Goal: Task Accomplishment & Management: Manage account settings

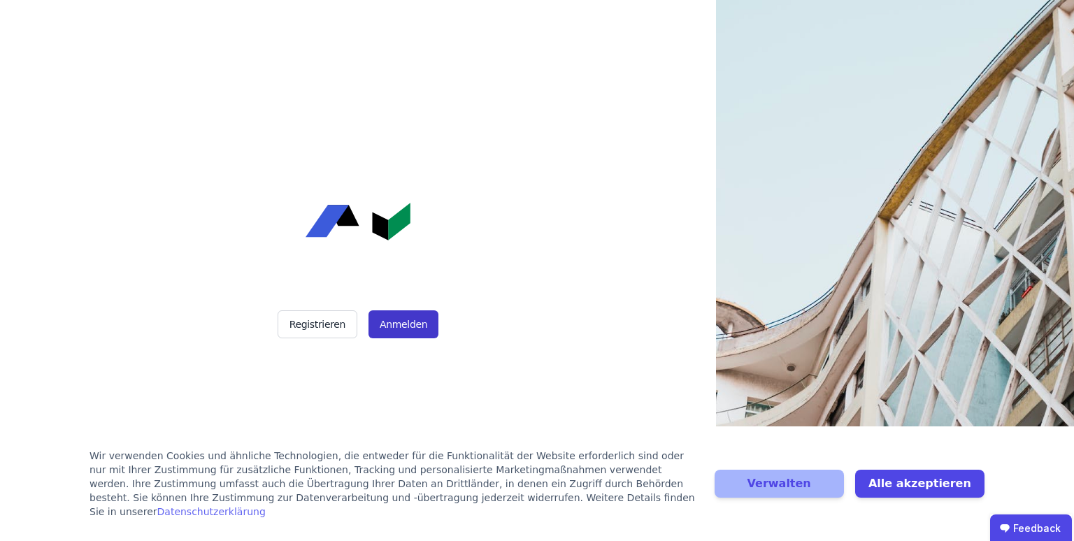
click at [396, 328] on button "Anmelden" at bounding box center [404, 324] width 70 height 28
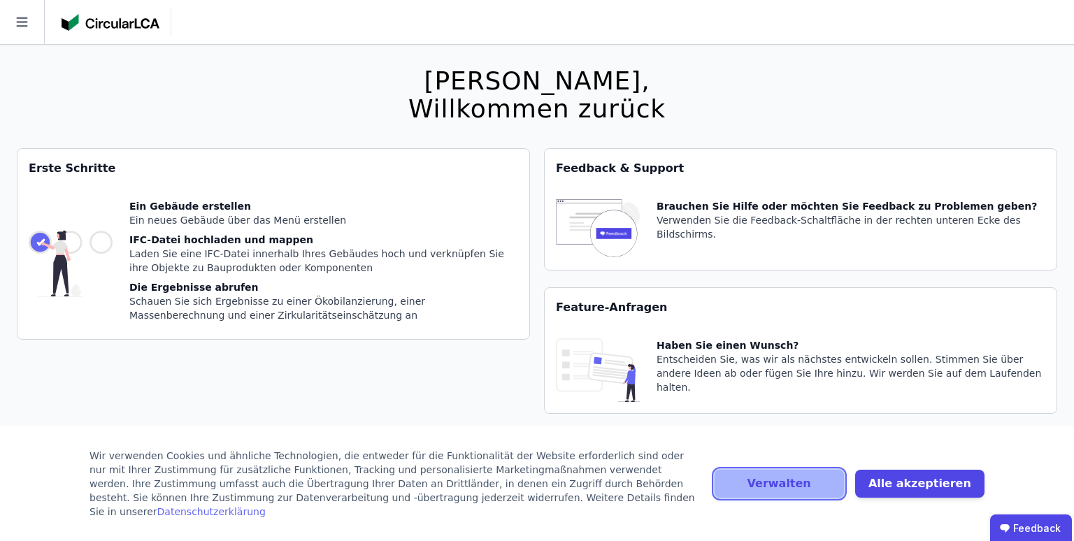
click at [826, 481] on button "Verwalten" at bounding box center [779, 484] width 129 height 28
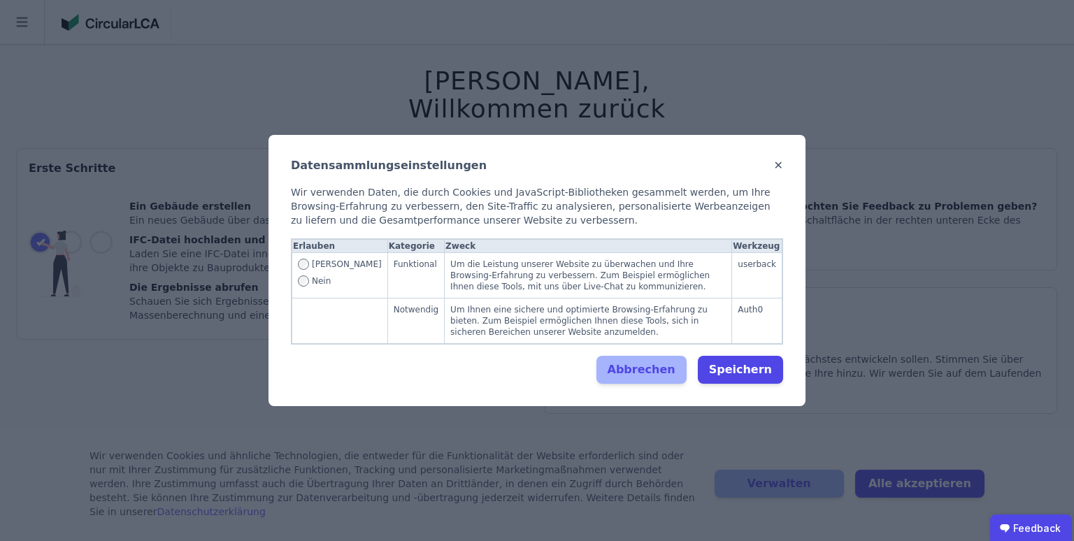
click at [314, 287] on span "Nein" at bounding box center [321, 281] width 19 height 11
click at [726, 356] on button "Speichern" at bounding box center [740, 370] width 85 height 28
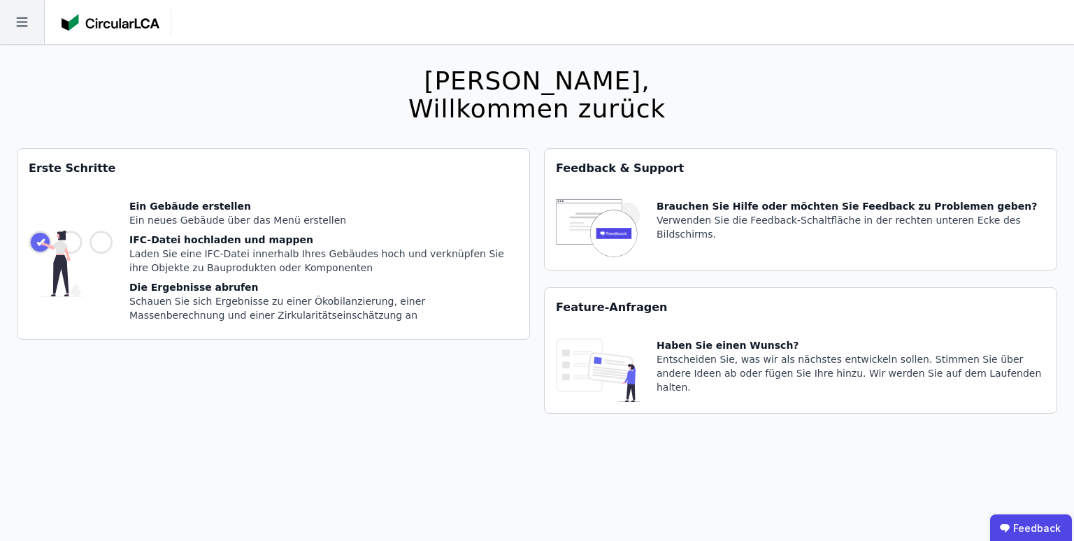
click at [20, 27] on icon at bounding box center [22, 22] width 44 height 44
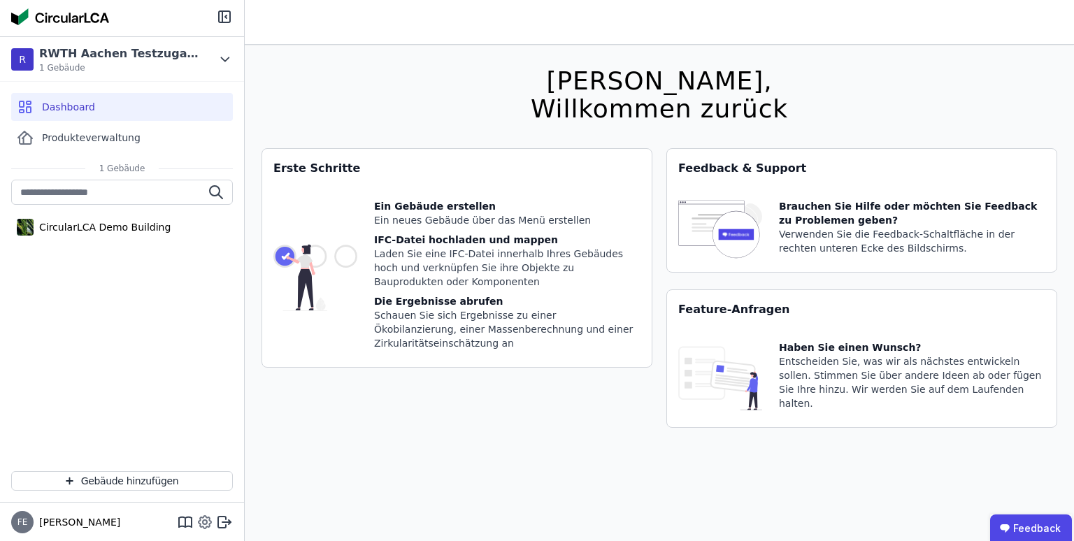
click at [203, 526] on icon at bounding box center [204, 522] width 17 height 17
select select "*"
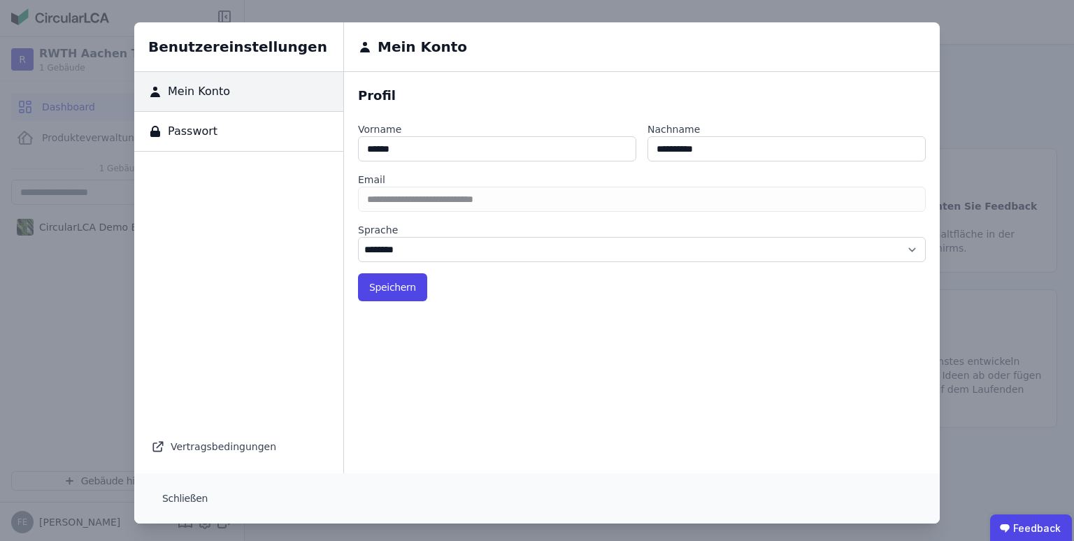
click at [194, 127] on span "Passwort" at bounding box center [189, 131] width 55 height 17
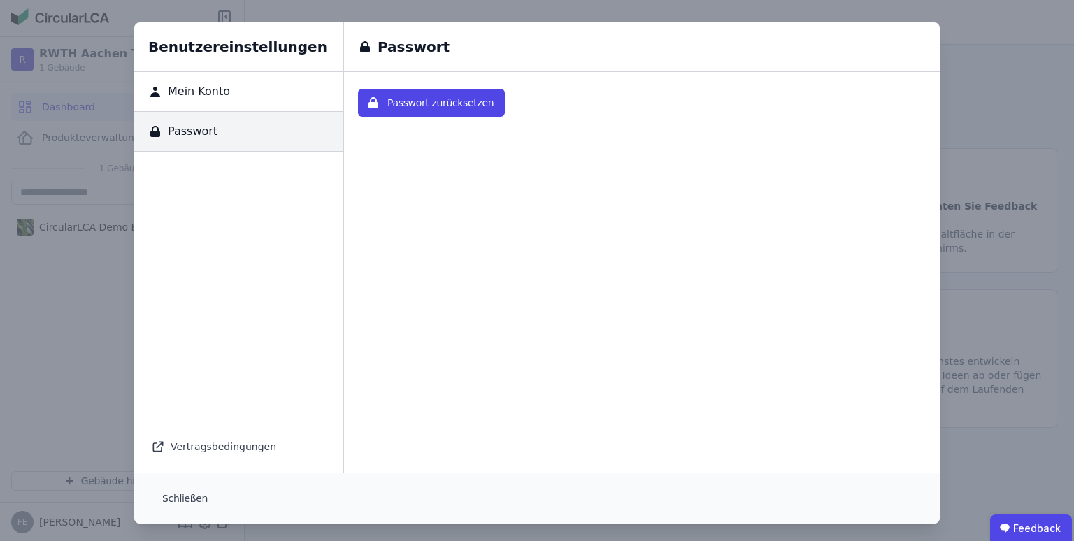
click at [1013, 113] on div "Benutzereinstellungen Mein Konto Passwort Vertragsbedingungen Passwort Passwort…" at bounding box center [537, 273] width 1074 height 546
click at [181, 496] on button "Schließen" at bounding box center [185, 499] width 68 height 28
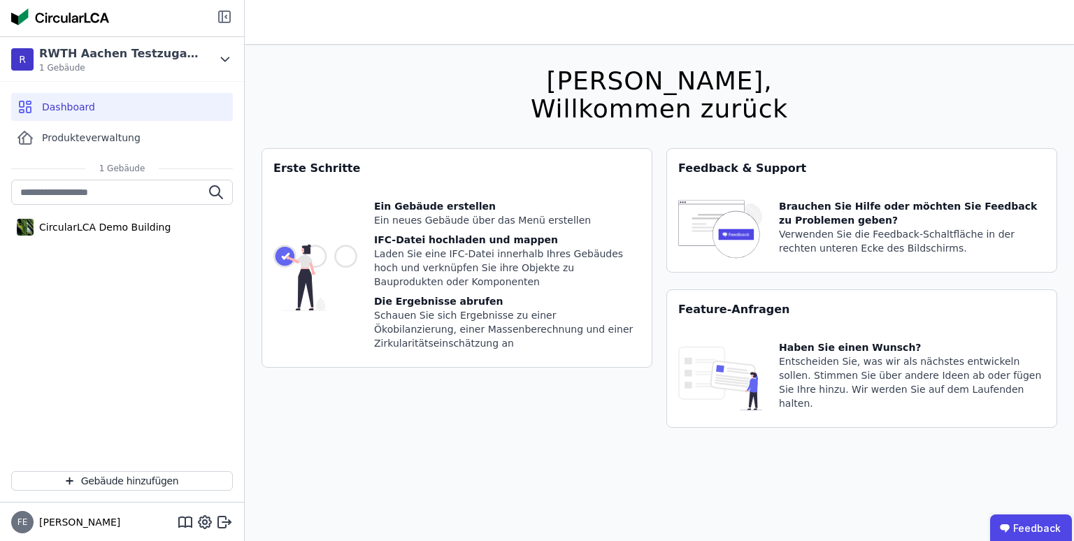
click at [220, 14] on icon at bounding box center [224, 16] width 11 height 11
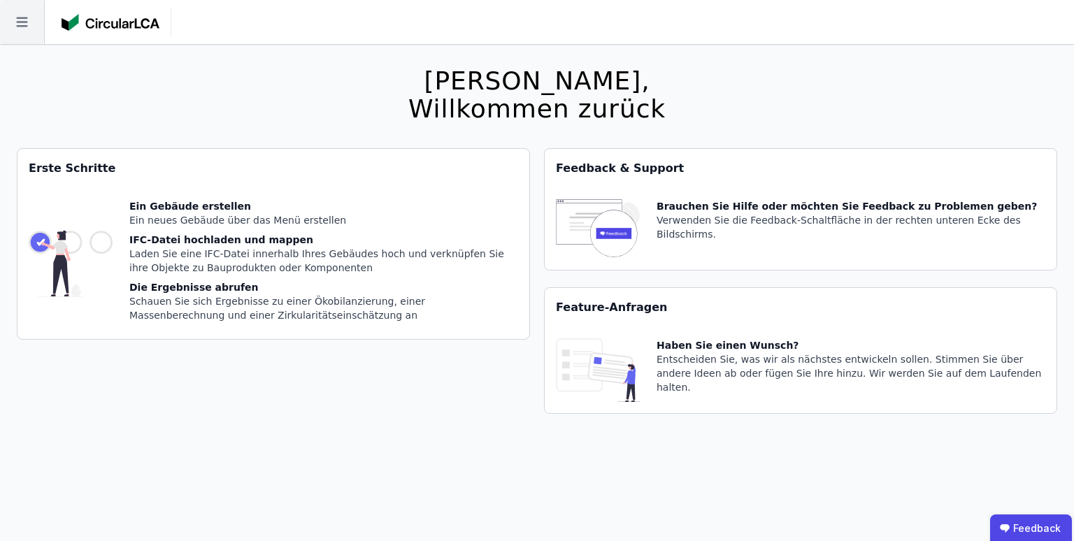
click at [14, 20] on icon at bounding box center [22, 22] width 44 height 44
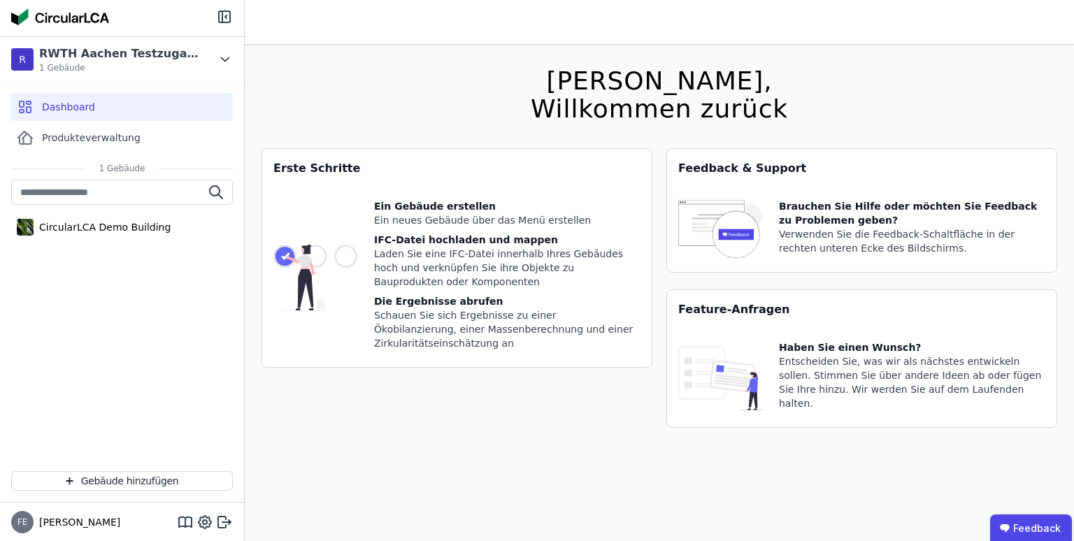
click at [31, 22] on img at bounding box center [60, 16] width 98 height 17
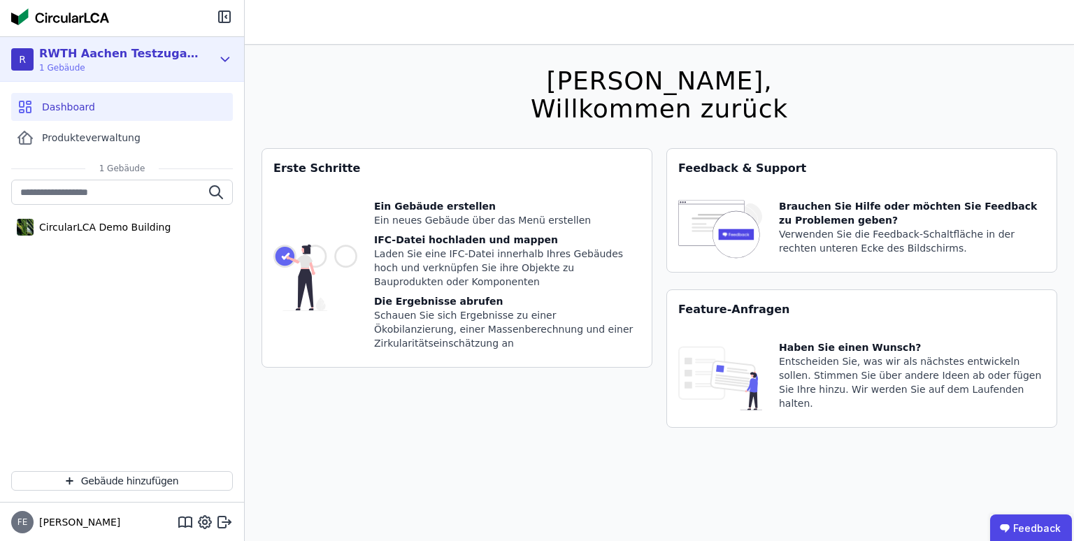
click at [108, 70] on span "1 Gebäude" at bounding box center [119, 67] width 161 height 11
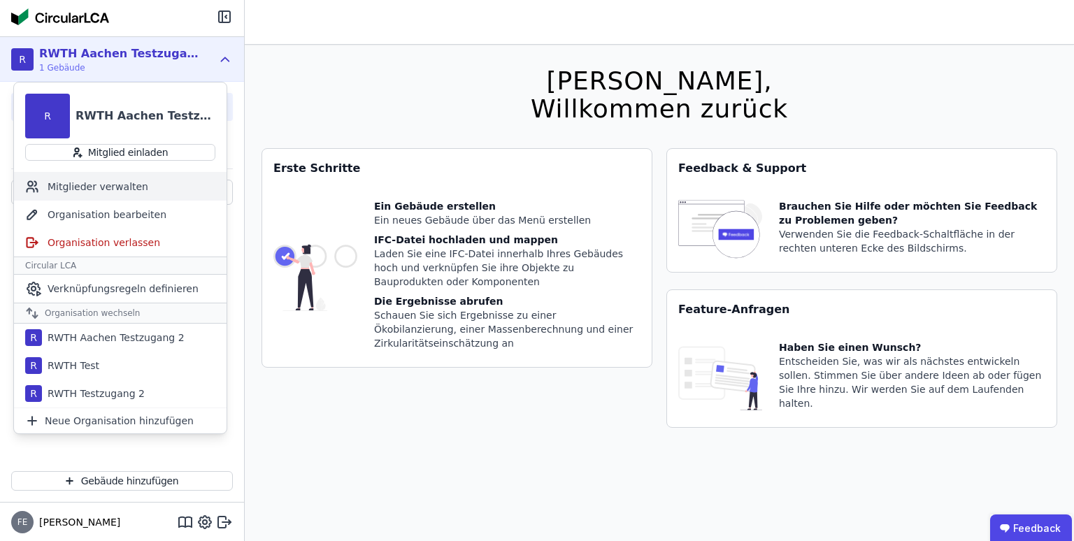
click at [91, 190] on div "Mitglieder verwalten" at bounding box center [120, 187] width 213 height 28
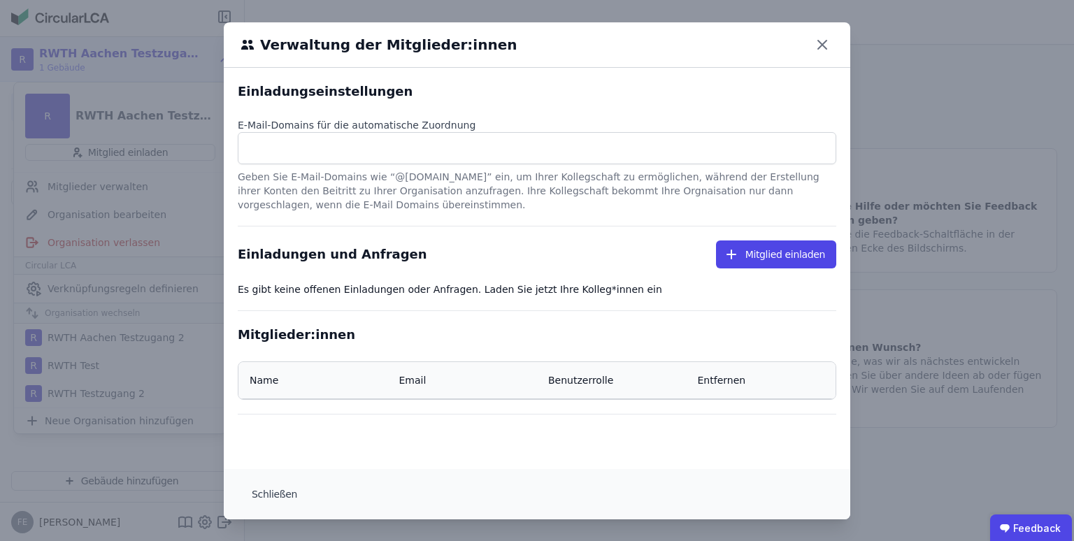
select select "*"
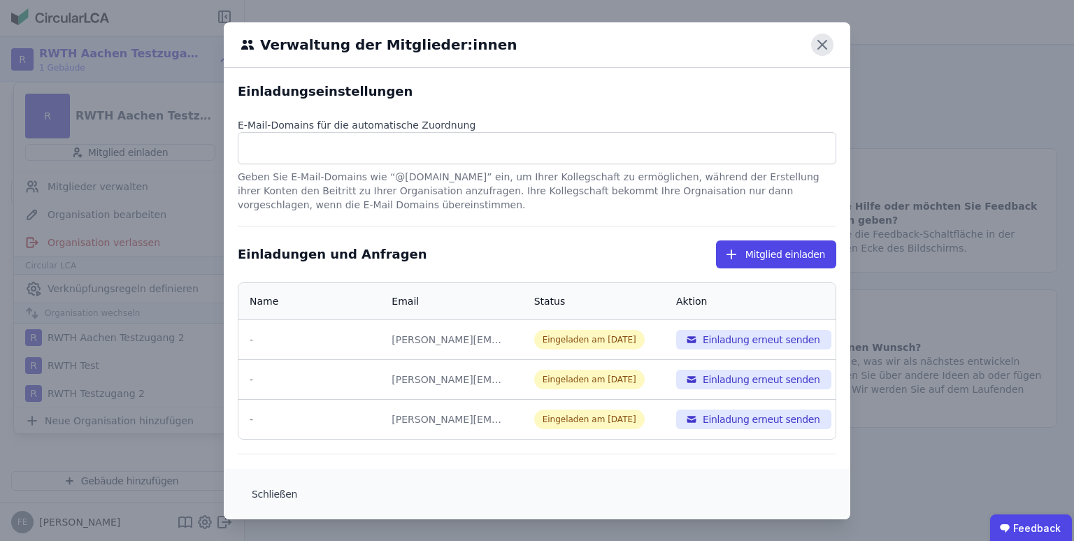
click at [829, 50] on icon at bounding box center [822, 45] width 22 height 22
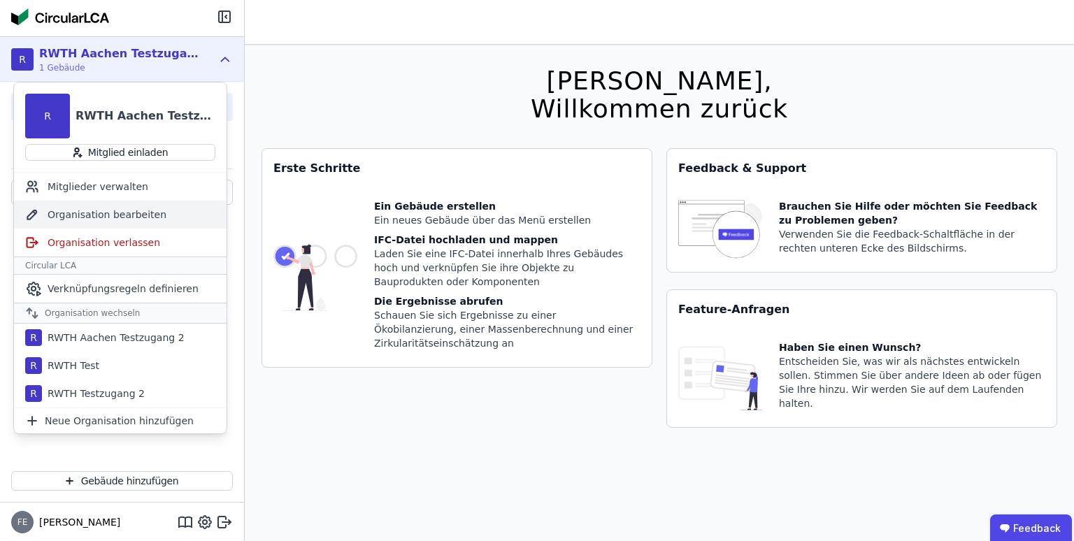
click at [135, 212] on div "Organisation bearbeiten" at bounding box center [120, 215] width 213 height 28
select select "**********"
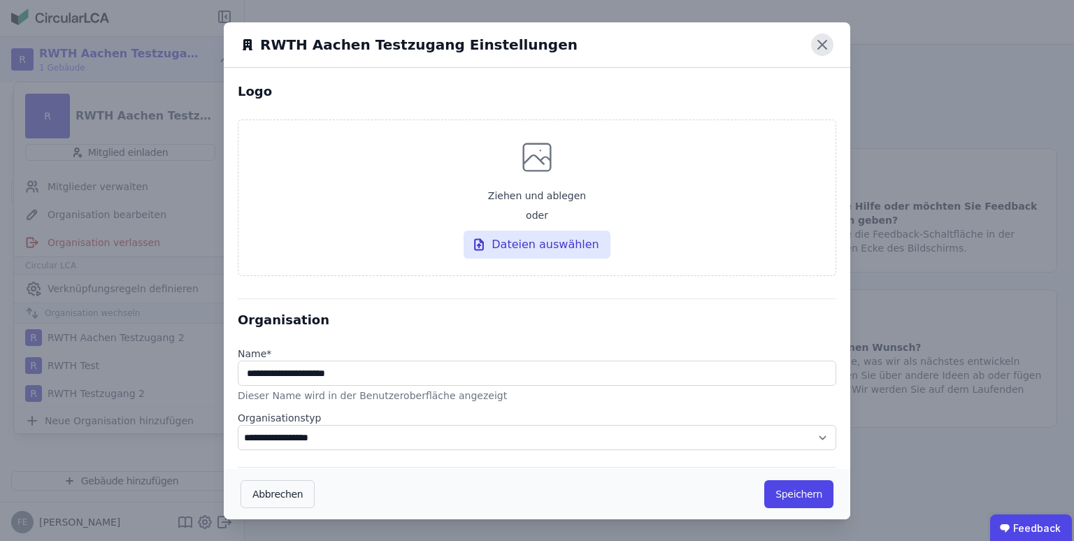
click at [822, 49] on icon at bounding box center [822, 45] width 22 height 22
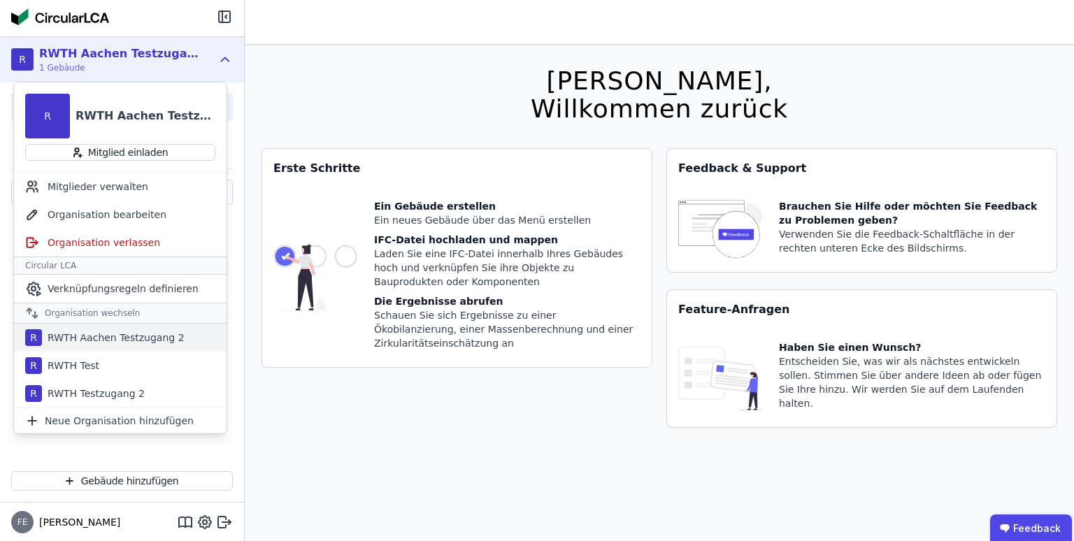
click at [117, 334] on div "RWTH Aachen Testzugang 2" at bounding box center [113, 338] width 143 height 14
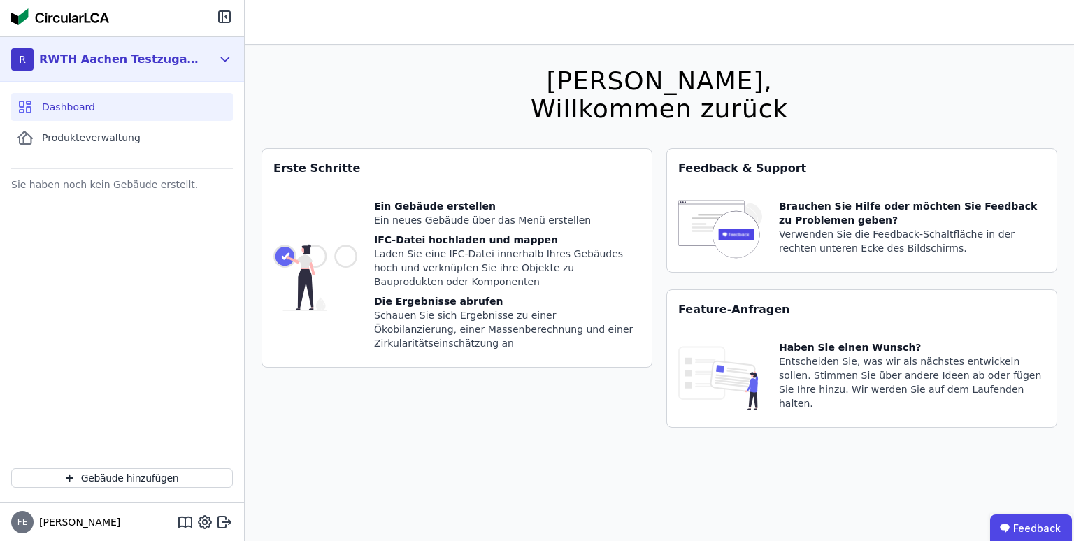
click at [201, 72] on div "R RWTH Aachen Testzugang 2" at bounding box center [111, 59] width 201 height 28
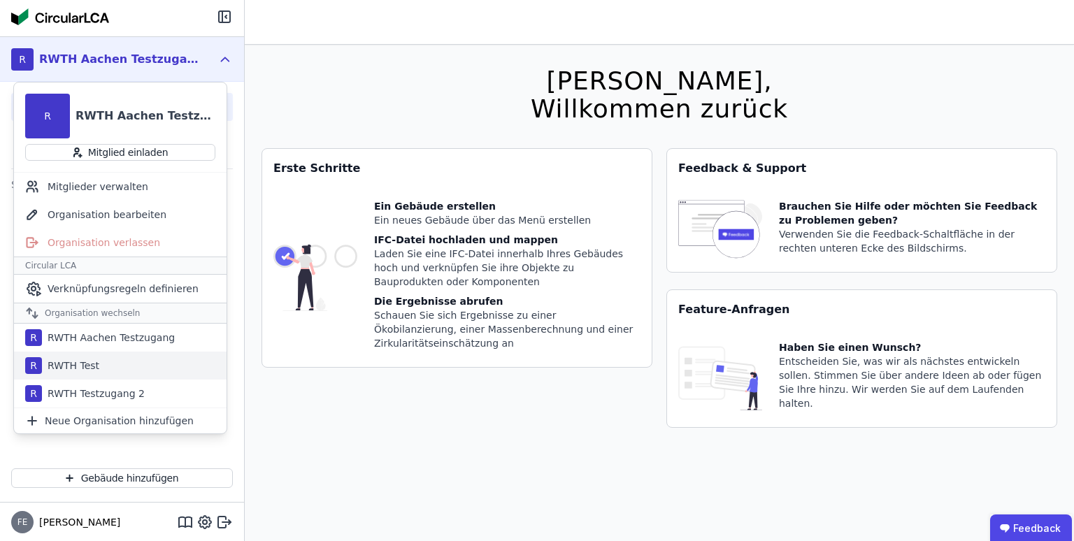
click at [79, 362] on div "RWTH Test" at bounding box center [70, 366] width 57 height 14
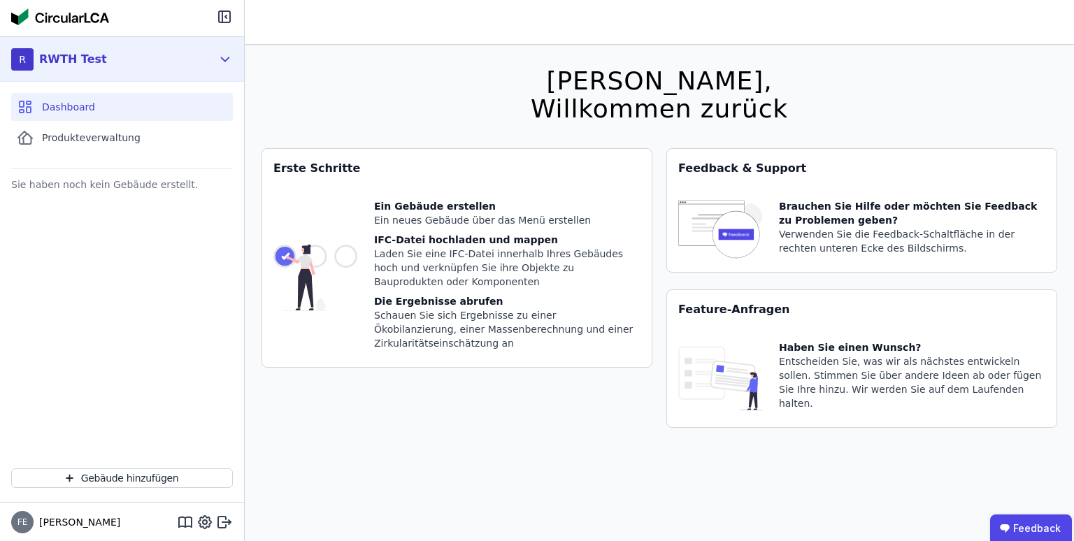
click at [164, 60] on div "R RWTH Test" at bounding box center [111, 59] width 201 height 28
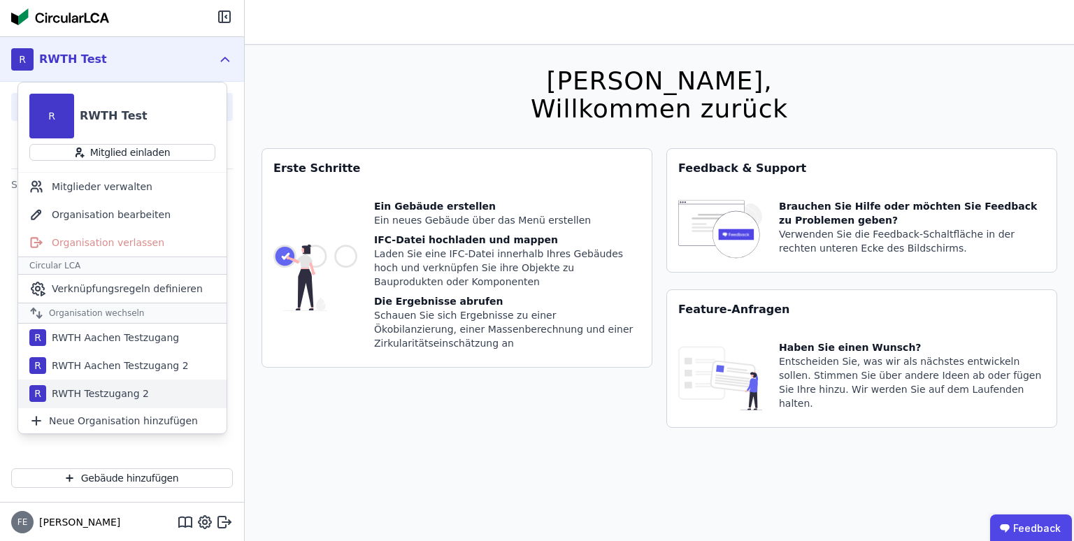
click at [83, 397] on div "RWTH Testzugang 2" at bounding box center [97, 394] width 103 height 14
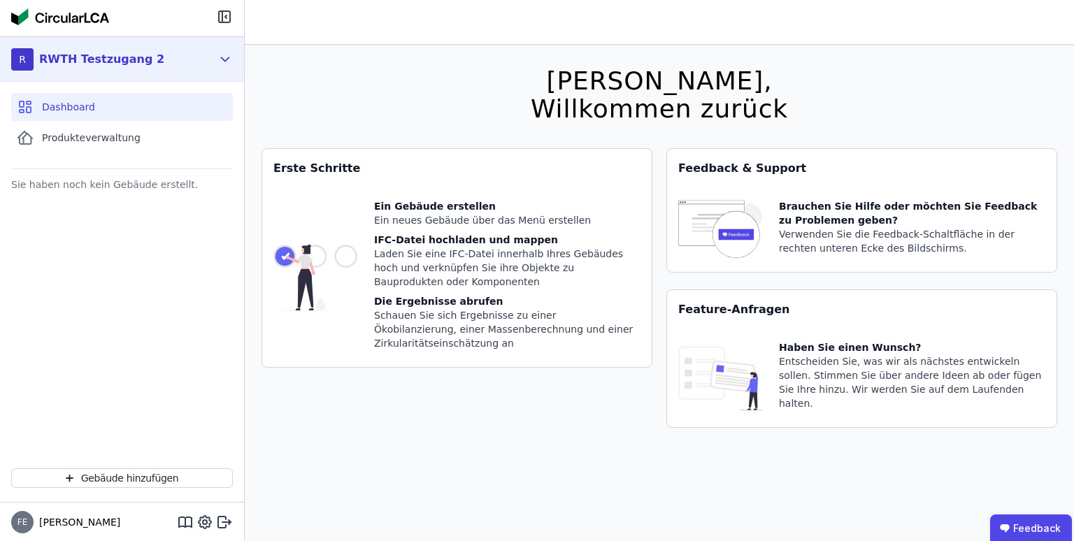
click at [142, 72] on div "R RWTH Testzugang 2" at bounding box center [111, 59] width 201 height 28
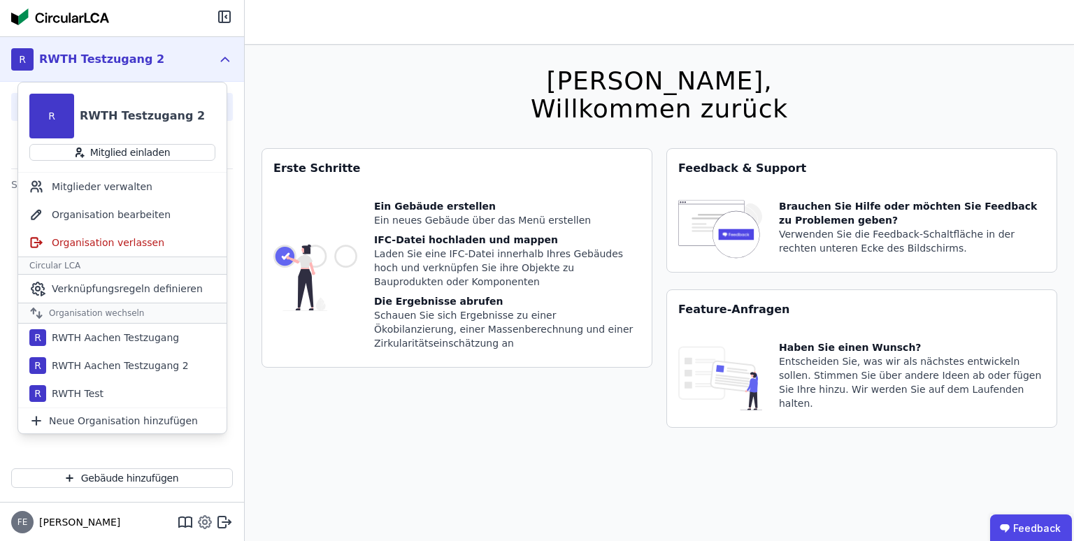
click at [206, 524] on icon at bounding box center [205, 522] width 4 height 4
select select "*"
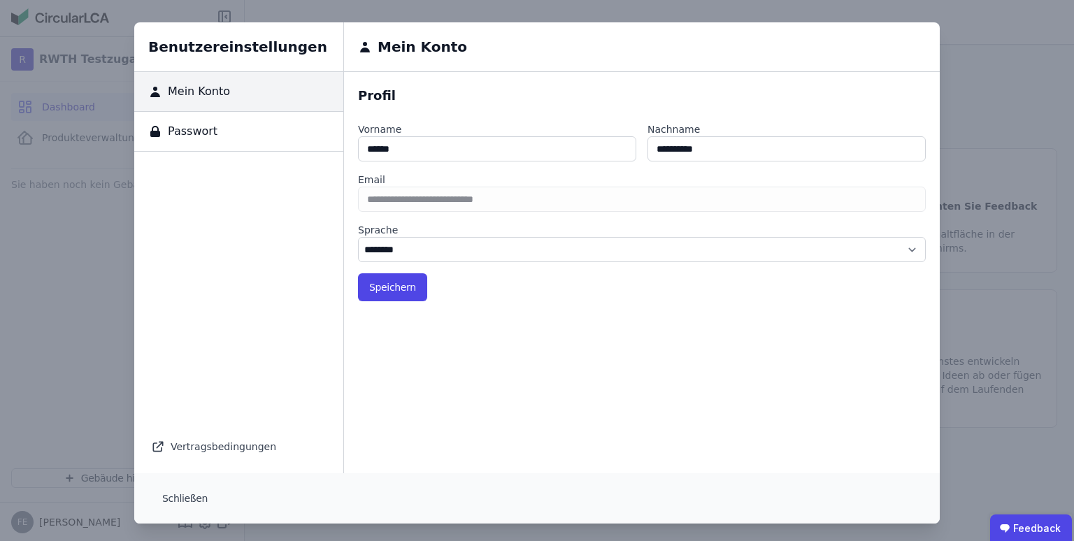
click at [226, 131] on div "Passwort" at bounding box center [238, 132] width 209 height 40
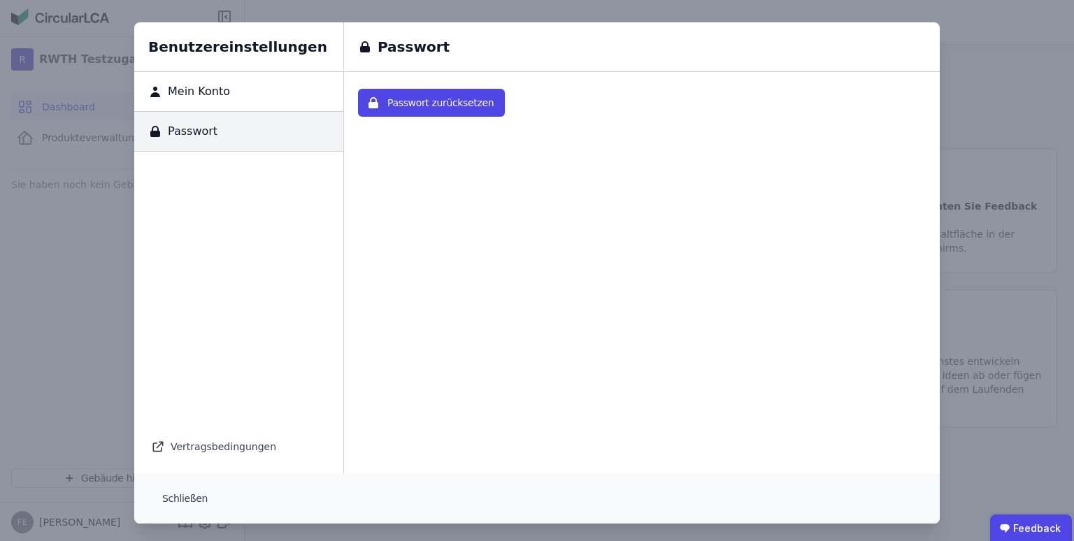
drag, startPoint x: 1028, startPoint y: 41, endPoint x: 954, endPoint y: 38, distance: 74.2
click at [1027, 41] on div "Benutzereinstellungen Mein Konto Passwort Vertragsbedingungen Passwort Passwort…" at bounding box center [537, 273] width 1074 height 546
click at [186, 487] on button "Schließen" at bounding box center [185, 499] width 68 height 28
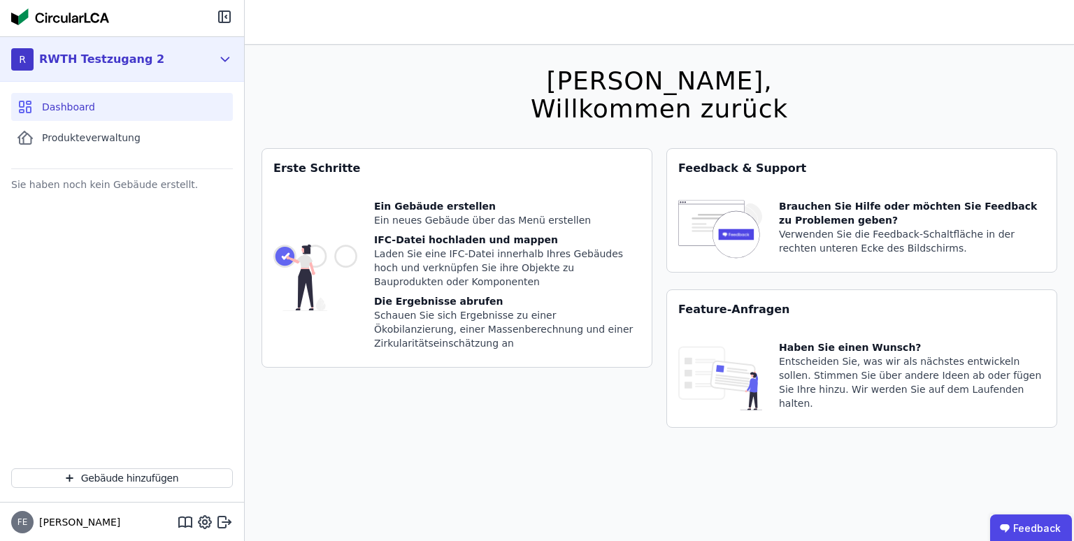
click at [180, 43] on div "R RWTH Testzugang 2" at bounding box center [122, 59] width 244 height 45
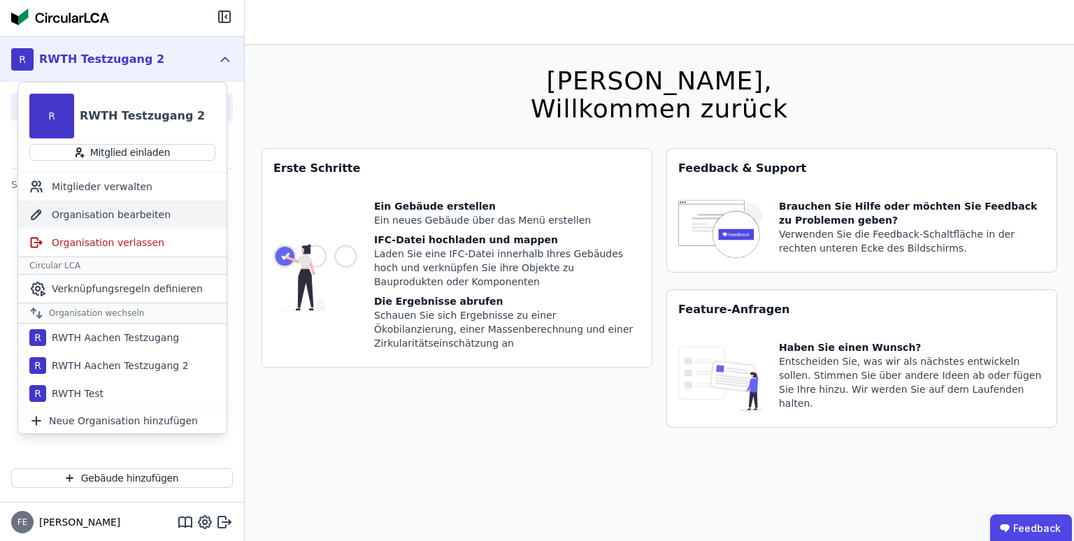
click at [133, 212] on div "Organisation bearbeiten" at bounding box center [122, 215] width 208 height 28
select select "**********"
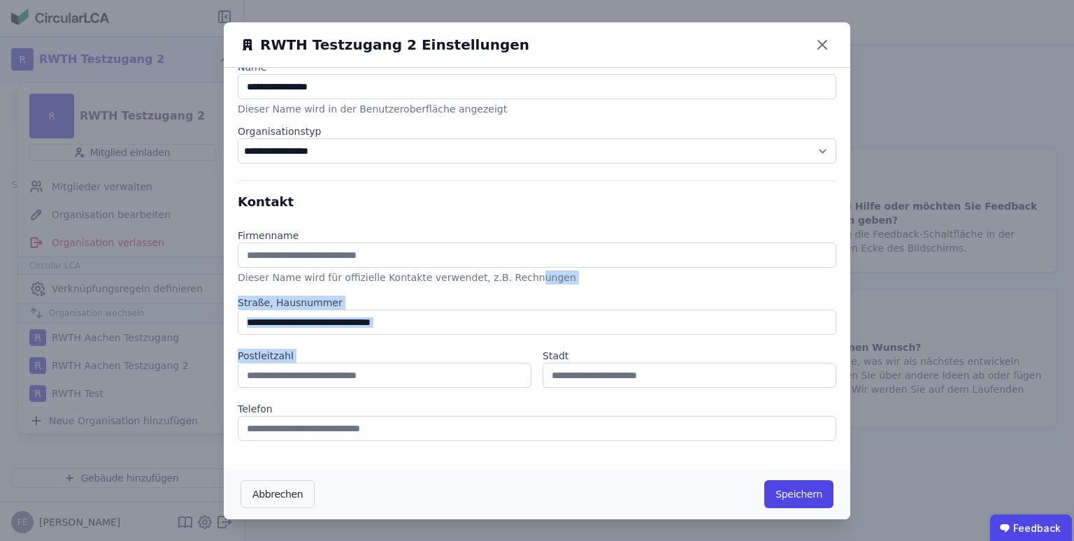
drag, startPoint x: 505, startPoint y: 278, endPoint x: 289, endPoint y: 381, distance: 238.6
click at [289, 381] on div "Kontakt Firmenname Dieser Name wird für offizielle Kontakte verwendet, z.B. Rec…" at bounding box center [537, 318] width 599 height 274
click at [271, 488] on button "Abbrechen" at bounding box center [278, 494] width 74 height 28
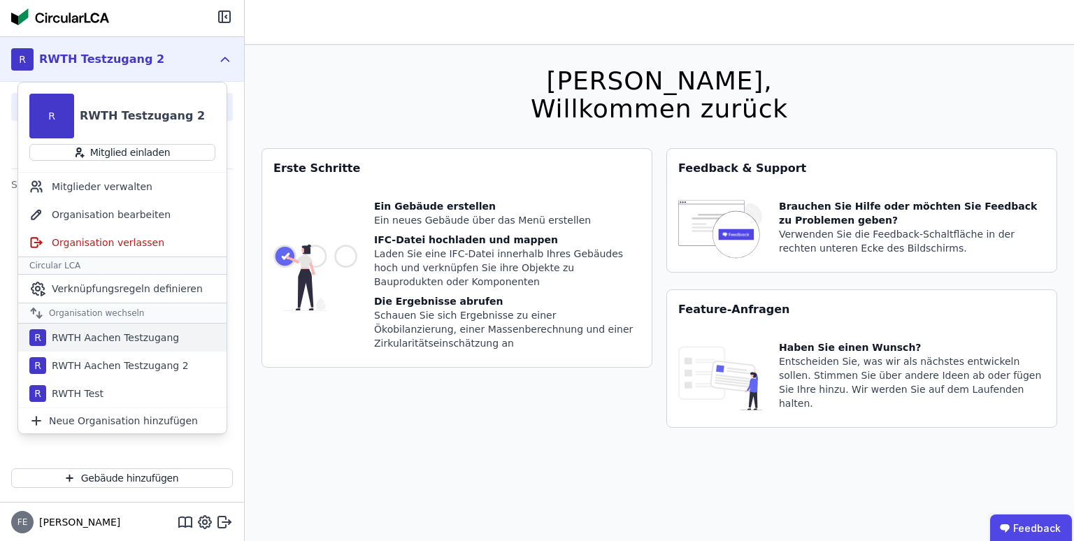
click at [166, 333] on div "R RWTH Aachen Testzugang" at bounding box center [122, 338] width 208 height 28
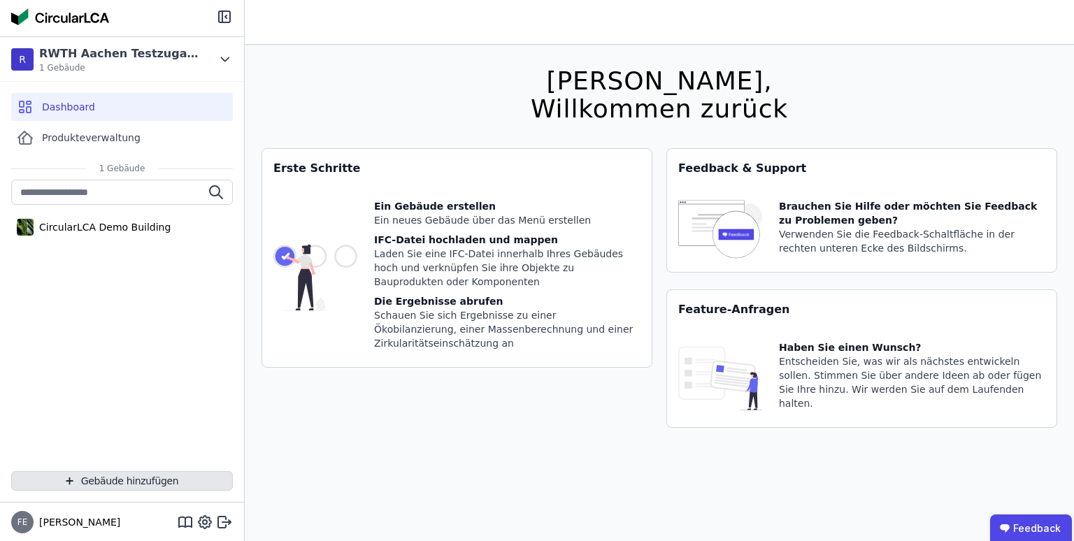
click at [127, 480] on button "Gebäude hinzufügen" at bounding box center [122, 481] width 222 height 20
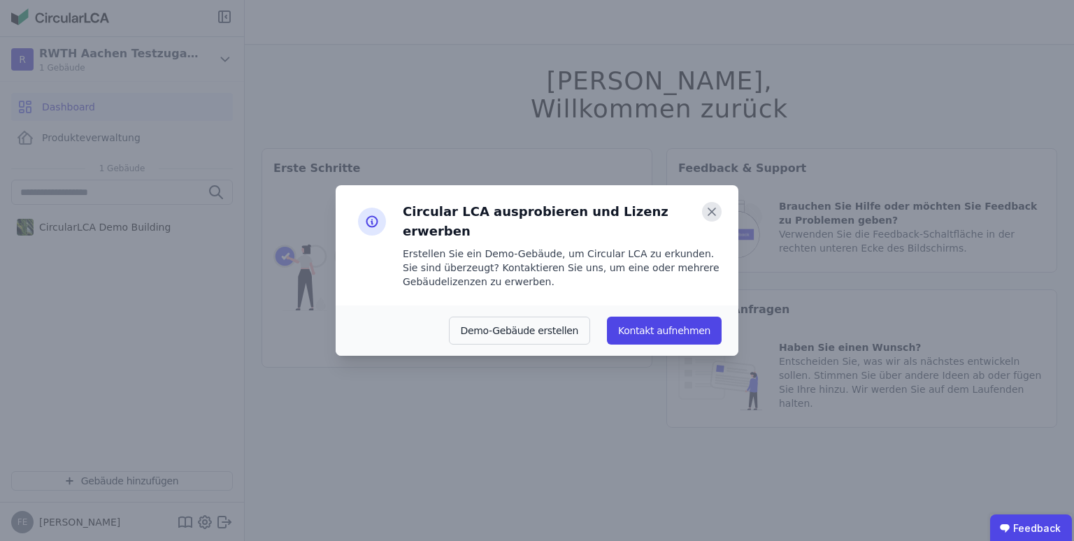
click at [714, 215] on icon at bounding box center [711, 211] width 7 height 7
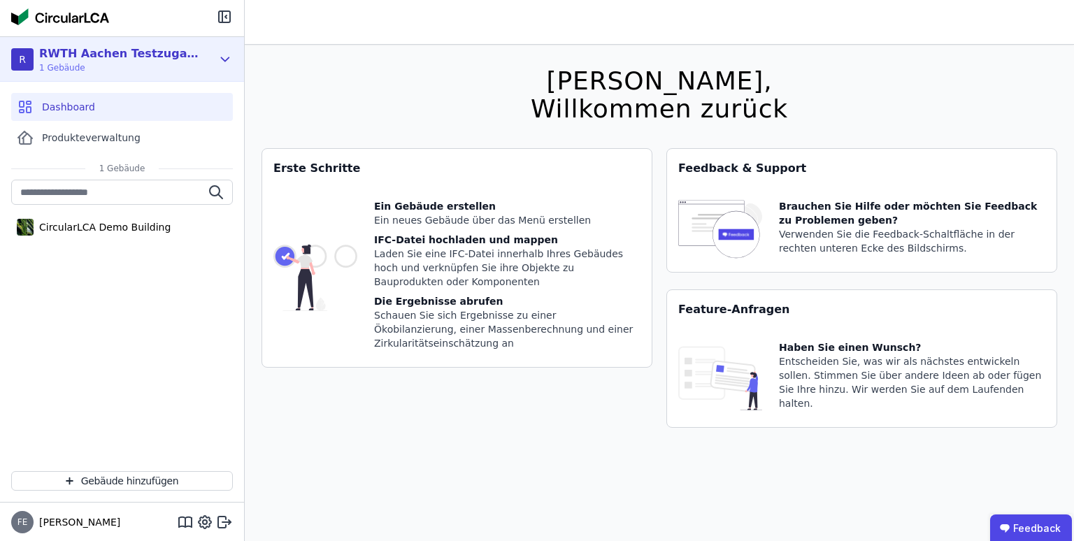
click at [107, 46] on div "RWTH Aachen Testzugang" at bounding box center [119, 53] width 161 height 17
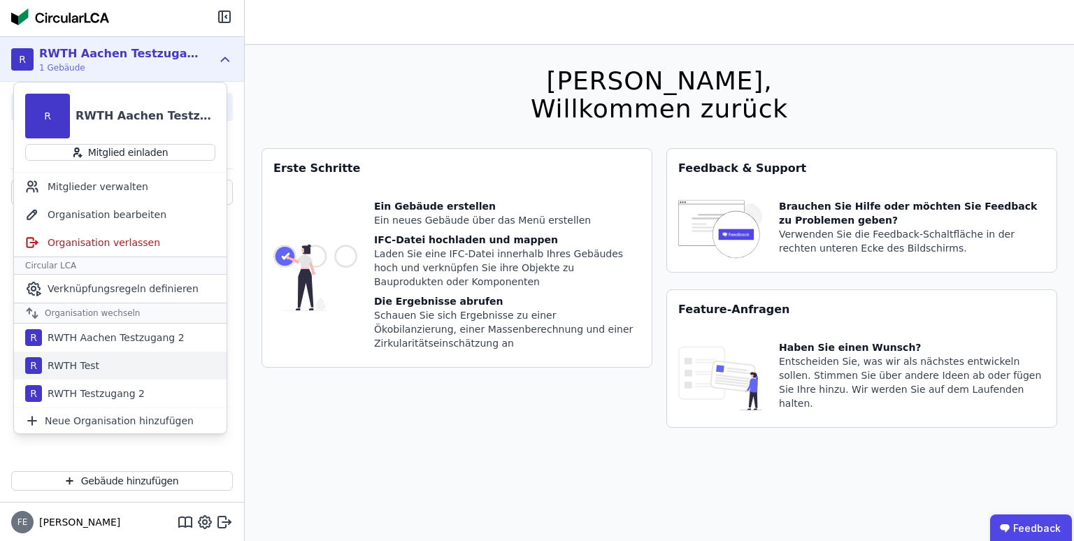
click at [157, 373] on div "R RWTH Test" at bounding box center [120, 366] width 213 height 28
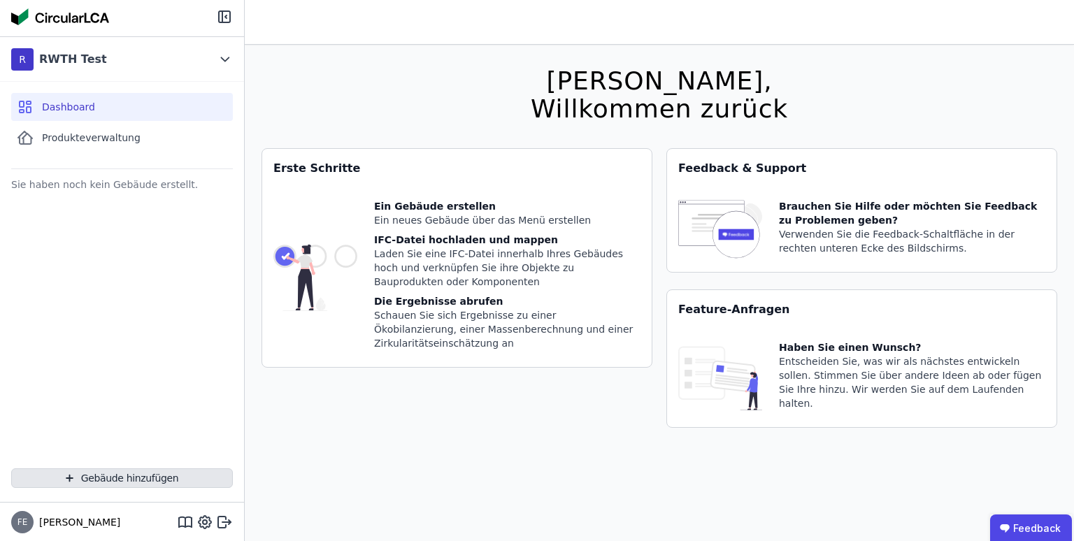
click at [124, 469] on button "Gebäude hinzufügen" at bounding box center [122, 479] width 222 height 20
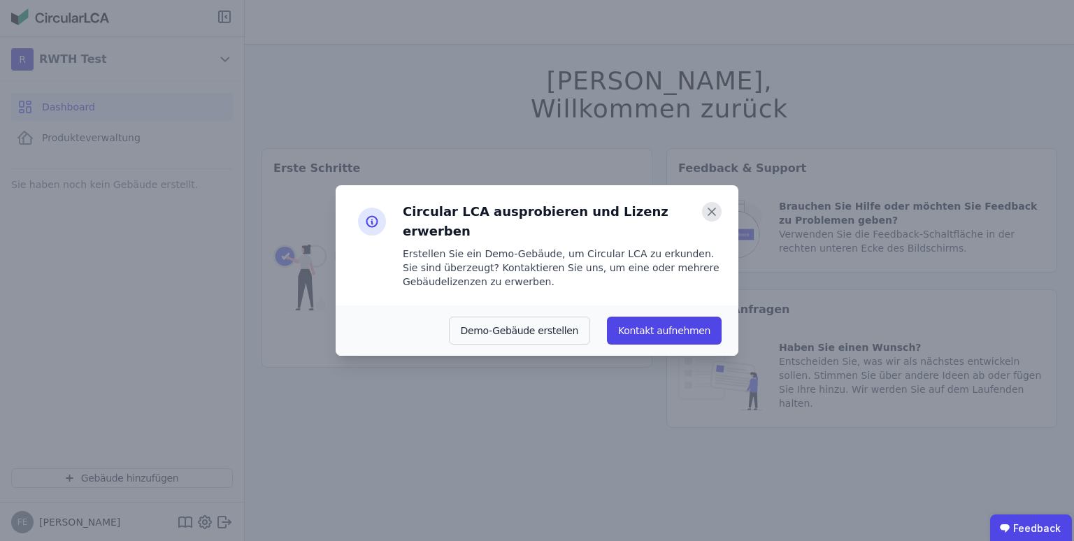
click at [710, 222] on icon at bounding box center [712, 212] width 20 height 20
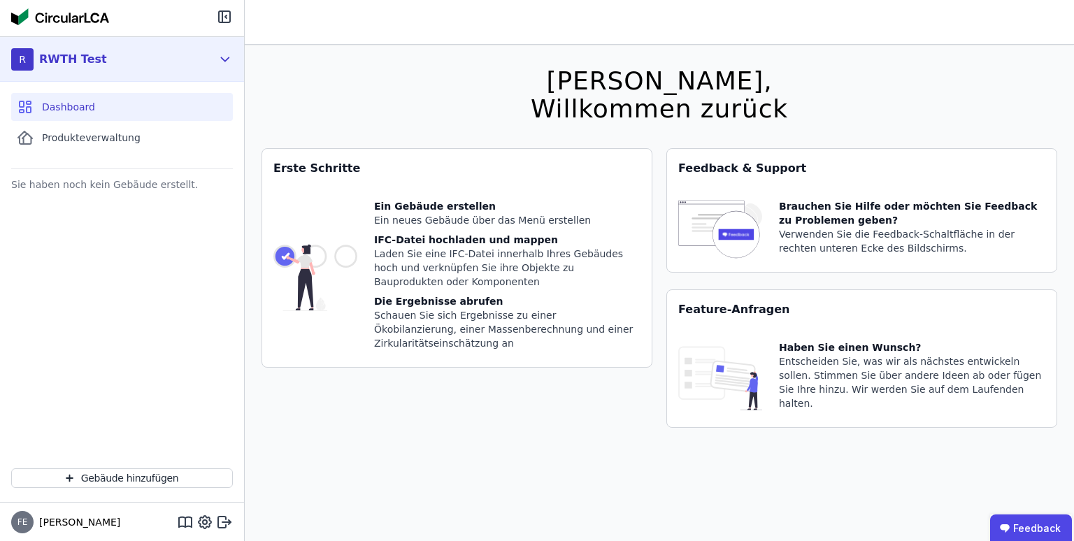
click at [53, 52] on div "RWTH Test" at bounding box center [73, 59] width 68 height 17
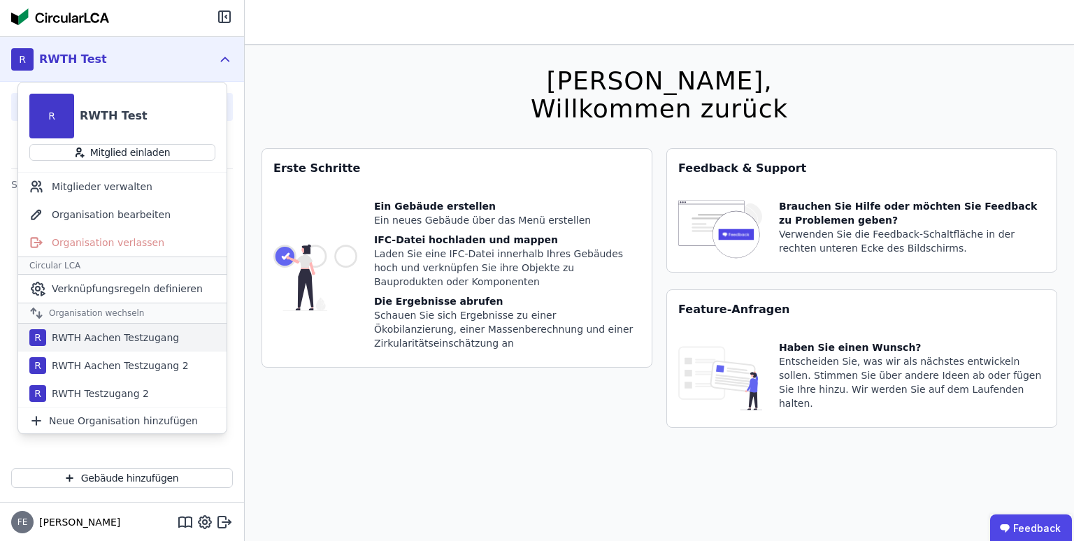
click at [187, 343] on div "R RWTH Aachen Testzugang" at bounding box center [122, 338] width 208 height 28
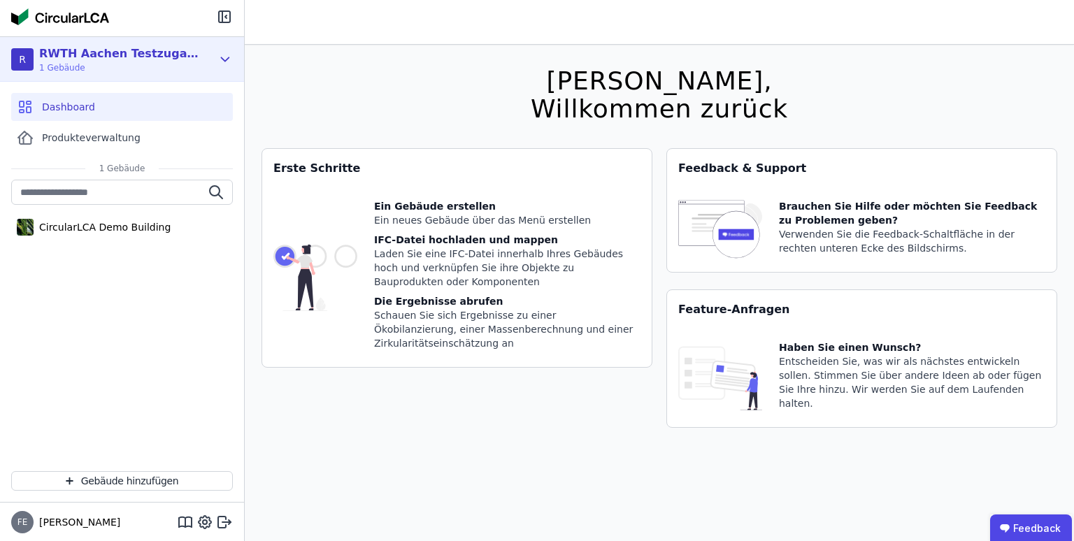
click at [116, 57] on div "RWTH Aachen Testzugang" at bounding box center [119, 53] width 161 height 17
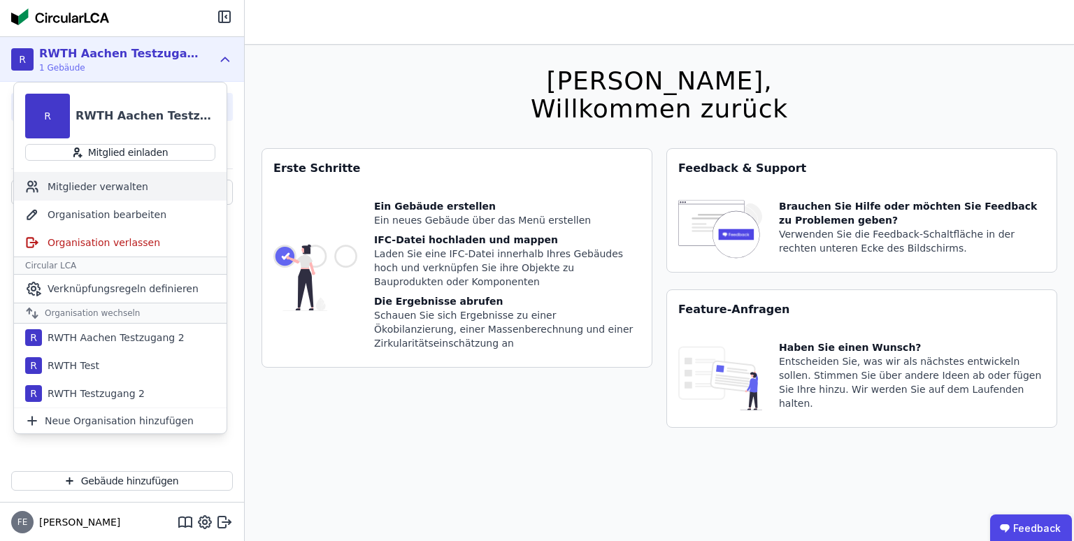
click at [113, 183] on div "Mitglieder verwalten" at bounding box center [120, 187] width 213 height 28
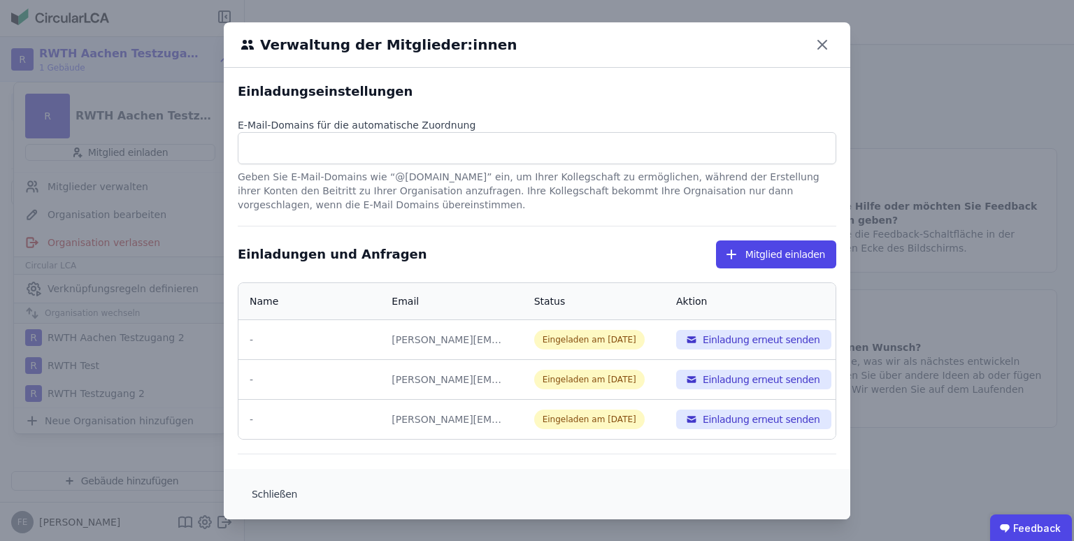
select select "*"
click at [827, 43] on icon at bounding box center [822, 45] width 22 height 22
